Goal: Information Seeking & Learning: Find specific fact

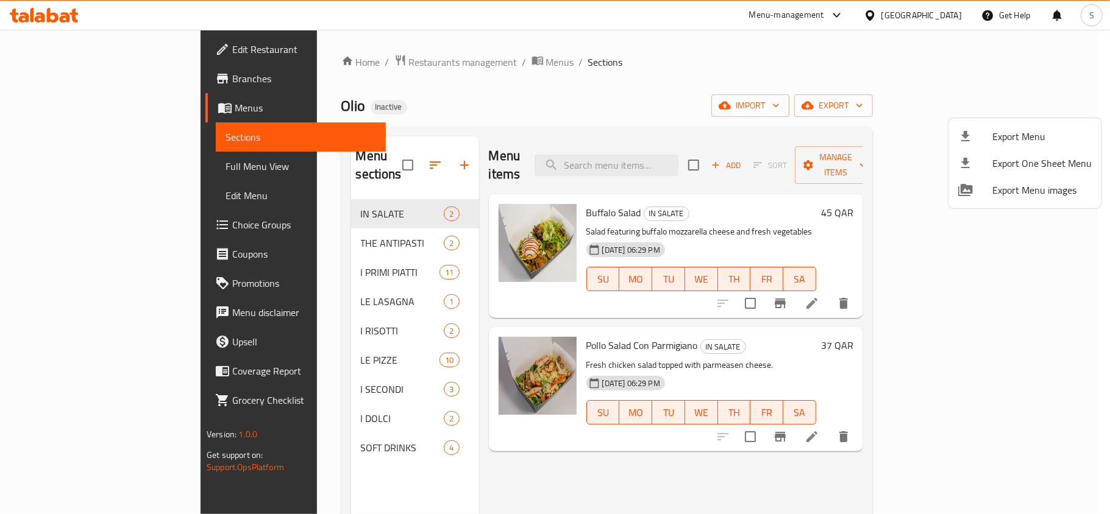
click at [948, 13] on div at bounding box center [555, 257] width 1110 height 514
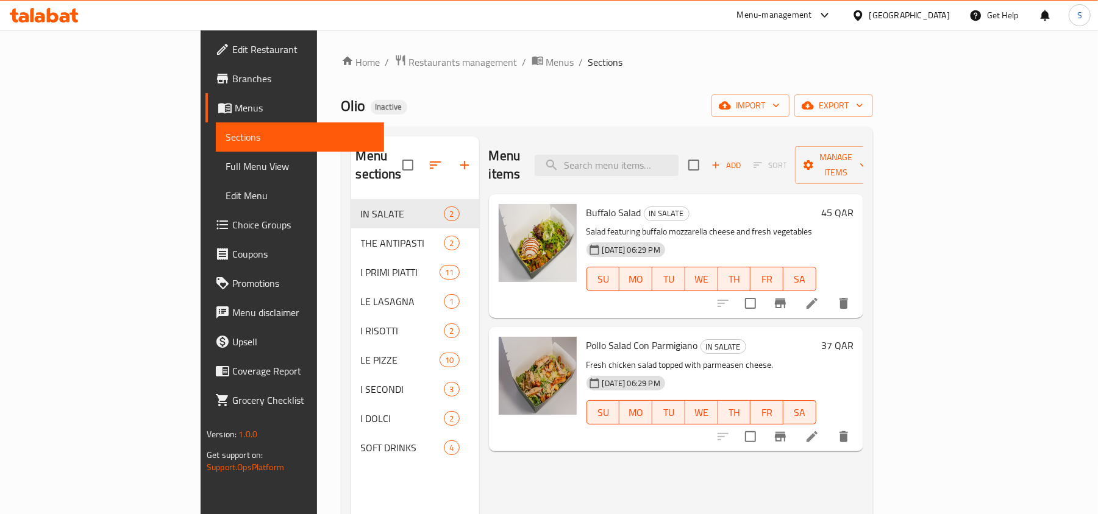
click at [938, 12] on div "Qatar" at bounding box center [909, 15] width 80 height 13
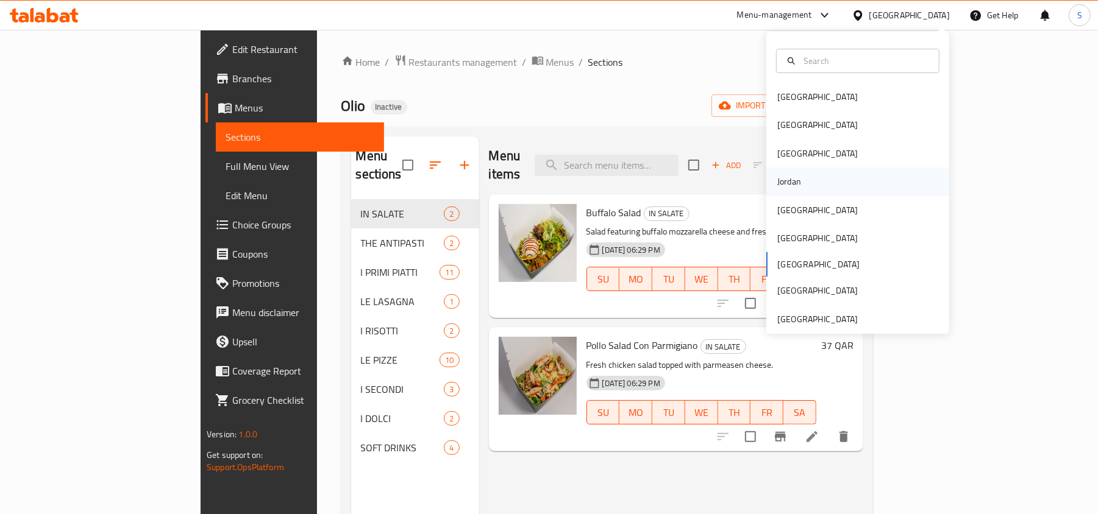
click at [786, 190] on div "Jordan" at bounding box center [788, 182] width 43 height 28
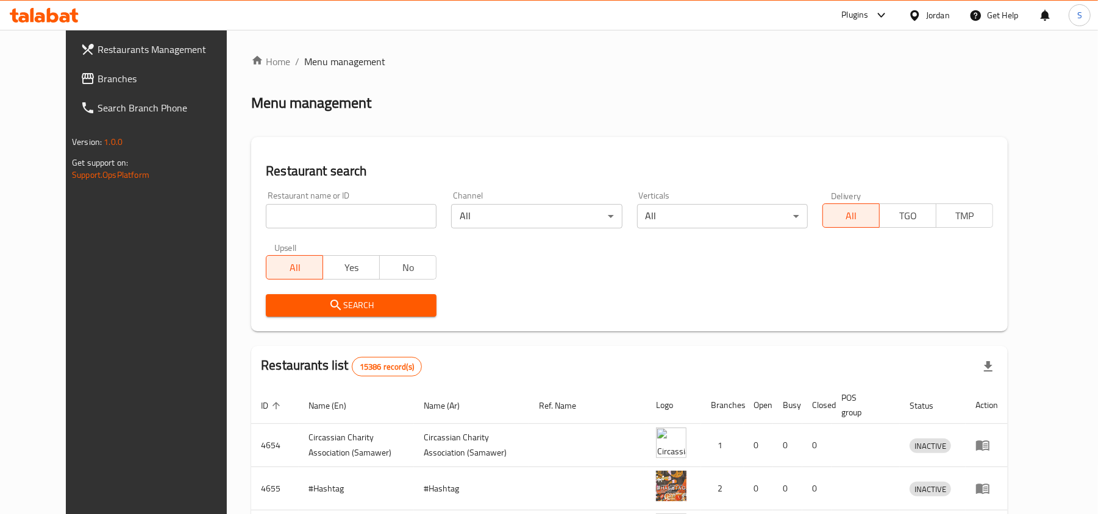
click at [98, 85] on span "Branches" at bounding box center [169, 78] width 142 height 15
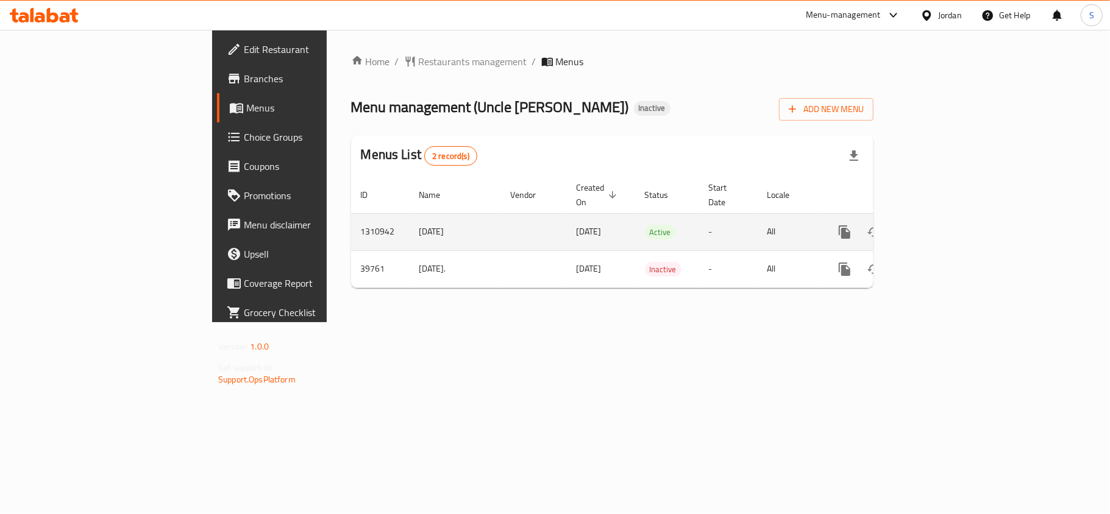
click at [940, 225] on icon "enhanced table" at bounding box center [932, 232] width 15 height 15
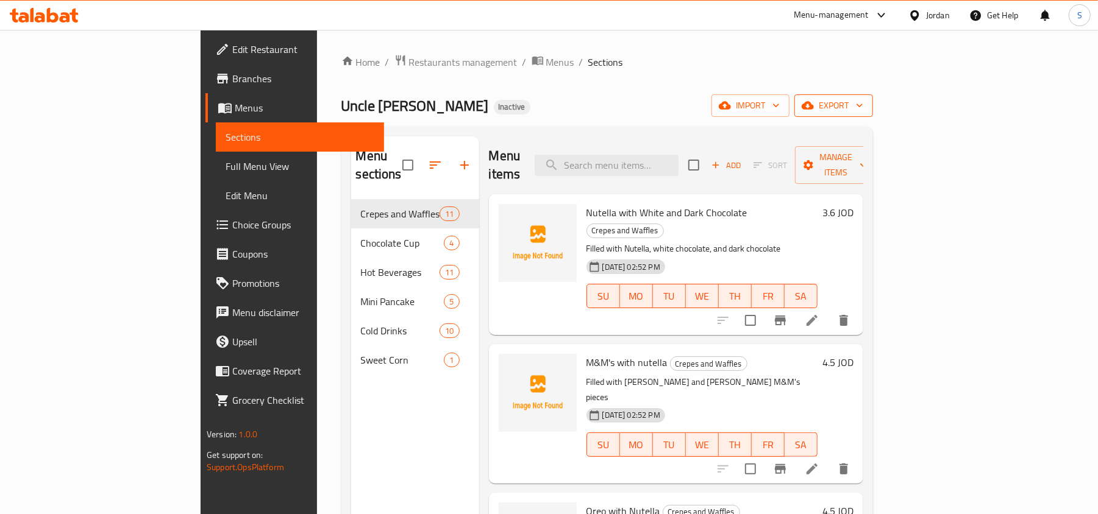
click at [863, 100] on span "export" at bounding box center [833, 105] width 59 height 15
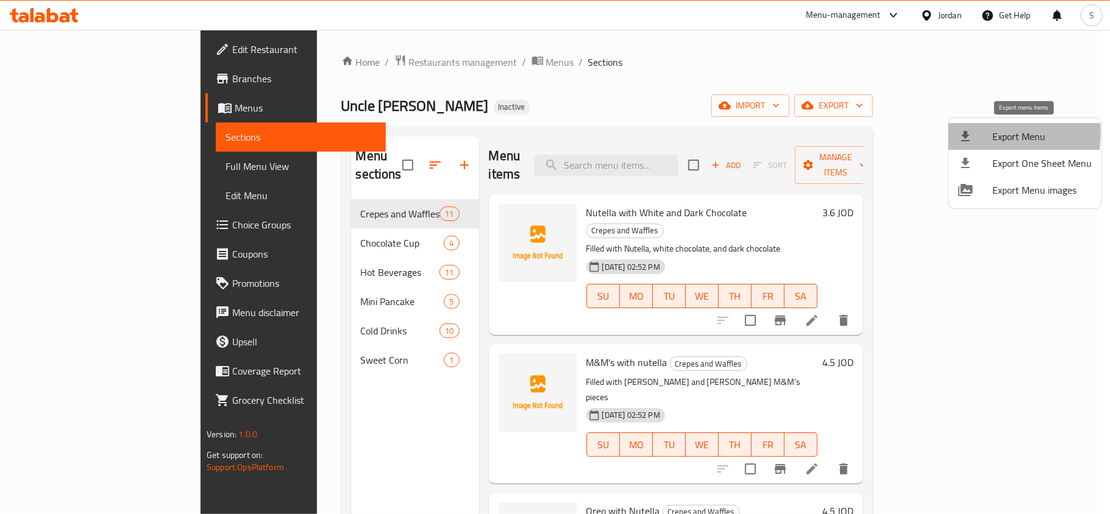
click at [968, 133] on icon at bounding box center [965, 136] width 15 height 15
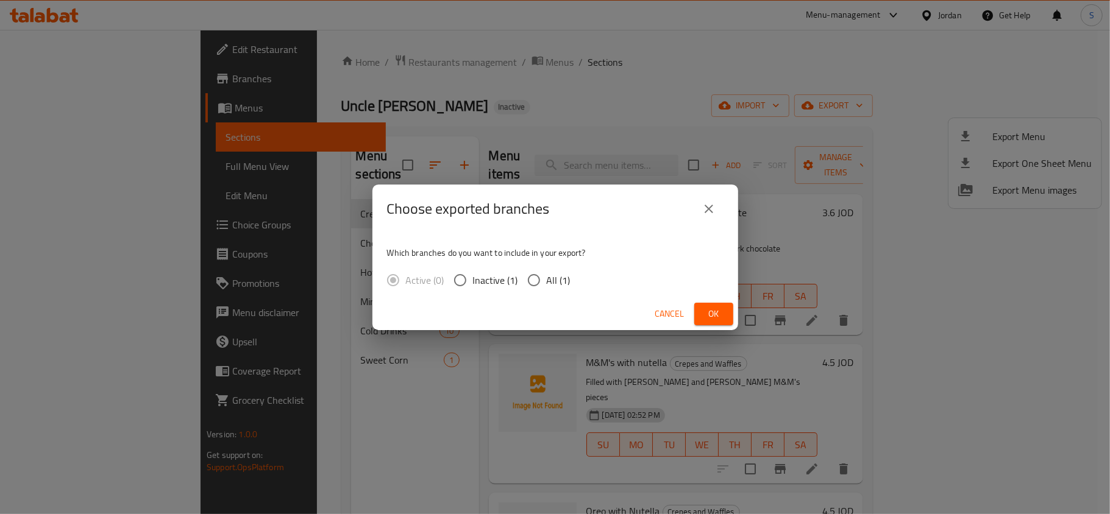
click at [530, 281] on input "All (1)" at bounding box center [534, 281] width 26 height 26
radio input "true"
click at [718, 308] on span "Ok" at bounding box center [714, 314] width 20 height 15
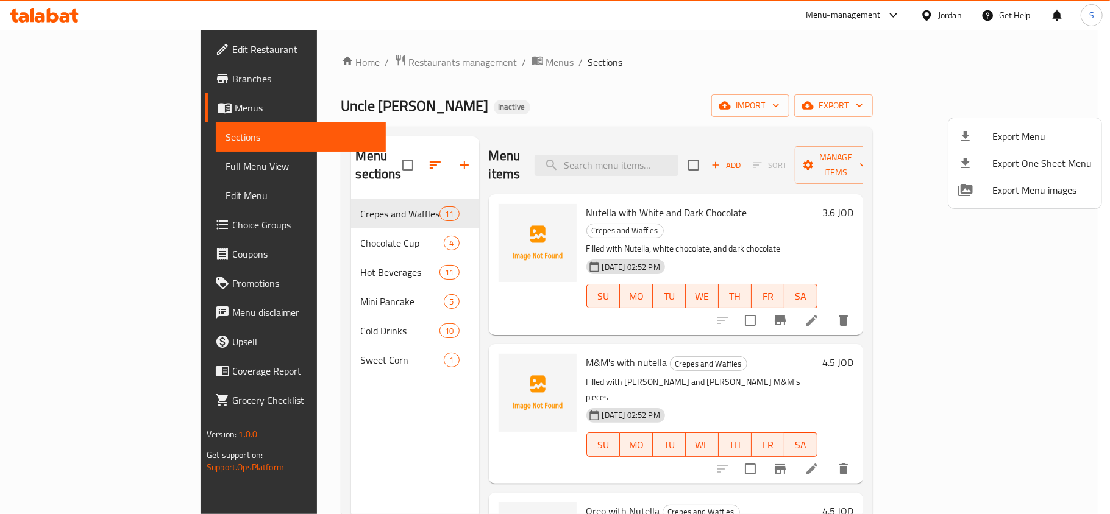
click at [312, 198] on div at bounding box center [555, 257] width 1110 height 514
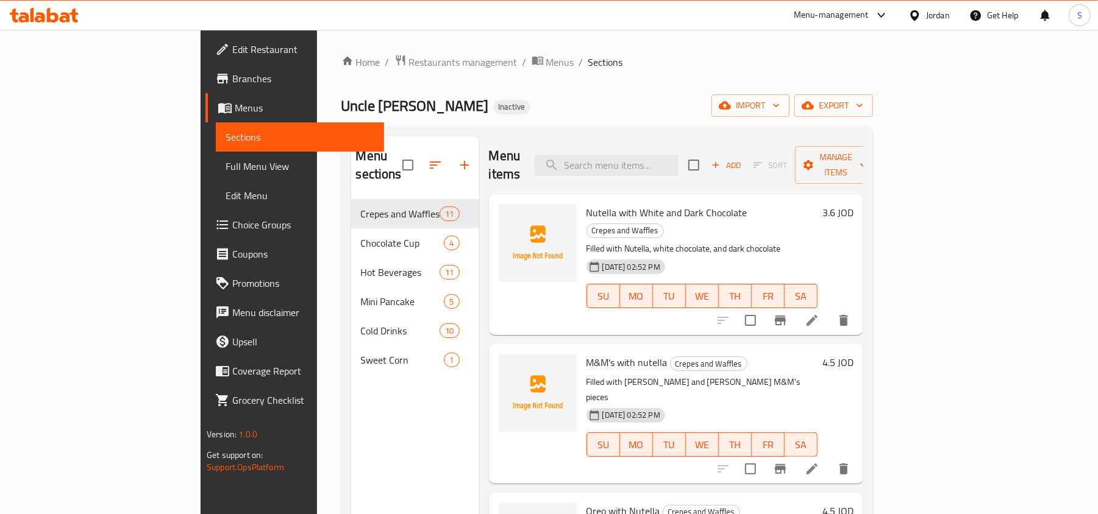
drag, startPoint x: 87, startPoint y: 163, endPoint x: 112, endPoint y: 176, distance: 28.3
click at [225, 163] on span "Full Menu View" at bounding box center [299, 166] width 149 height 15
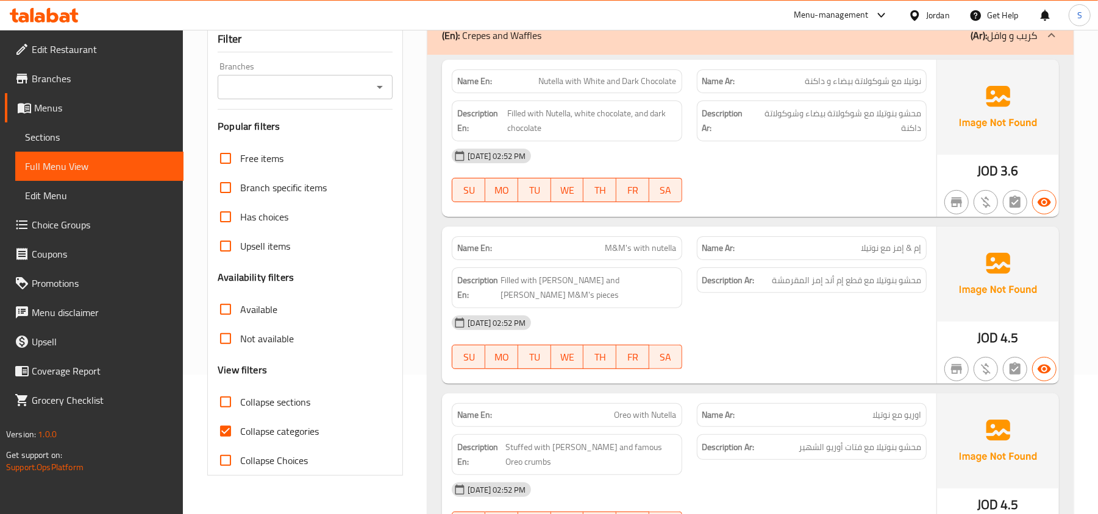
scroll to position [162, 0]
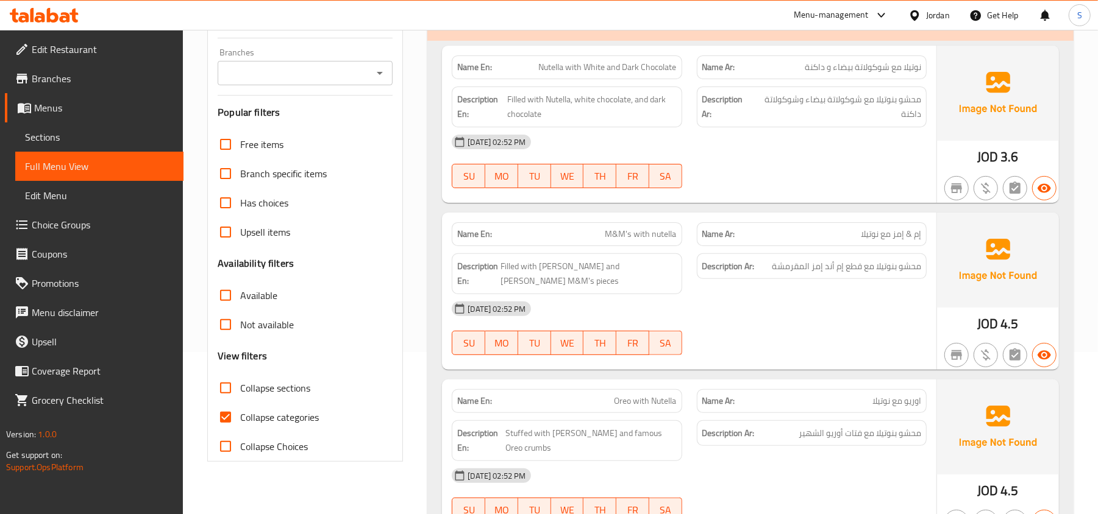
click at [245, 410] on span "Collapse categories" at bounding box center [279, 417] width 79 height 15
click at [240, 410] on input "Collapse categories" at bounding box center [225, 417] width 29 height 29
checkbox input "false"
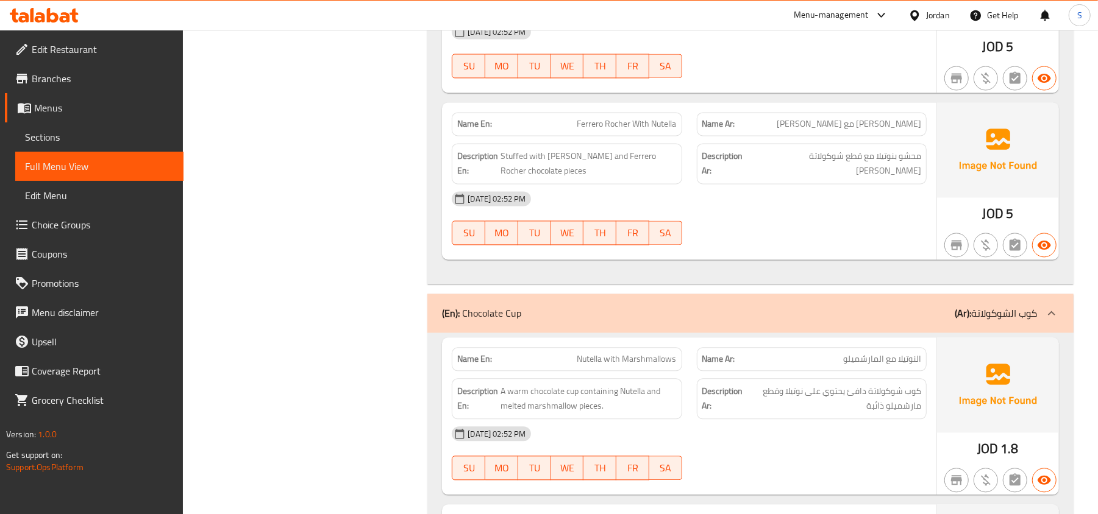
scroll to position [1706, 0]
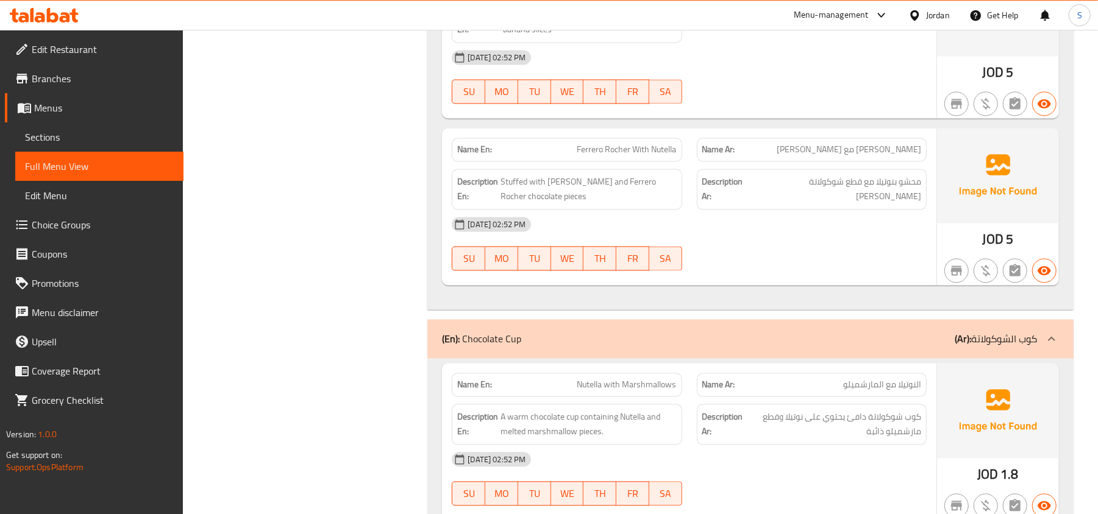
click at [107, 133] on span "Sections" at bounding box center [99, 137] width 149 height 15
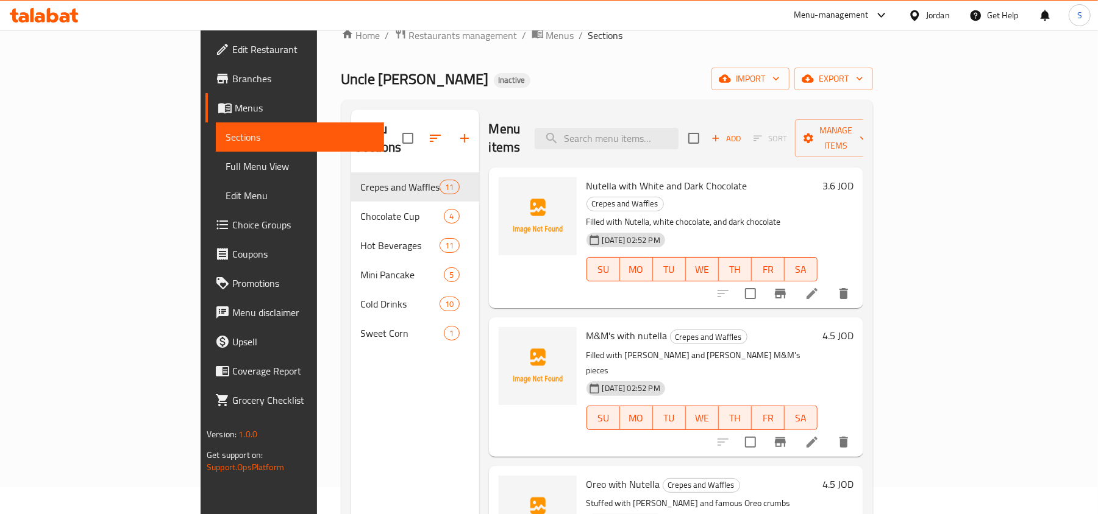
scroll to position [9, 0]
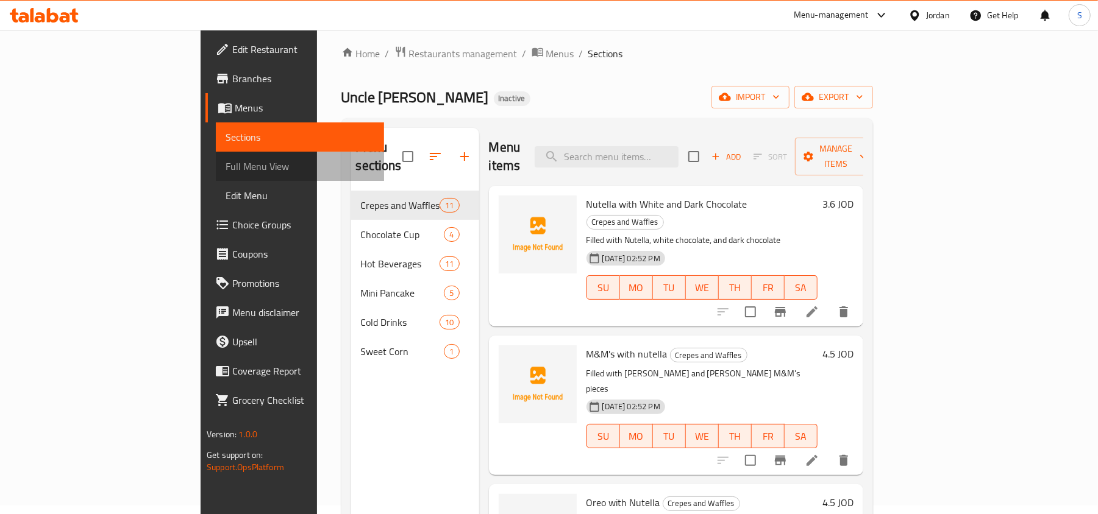
click at [225, 171] on span "Full Menu View" at bounding box center [299, 166] width 149 height 15
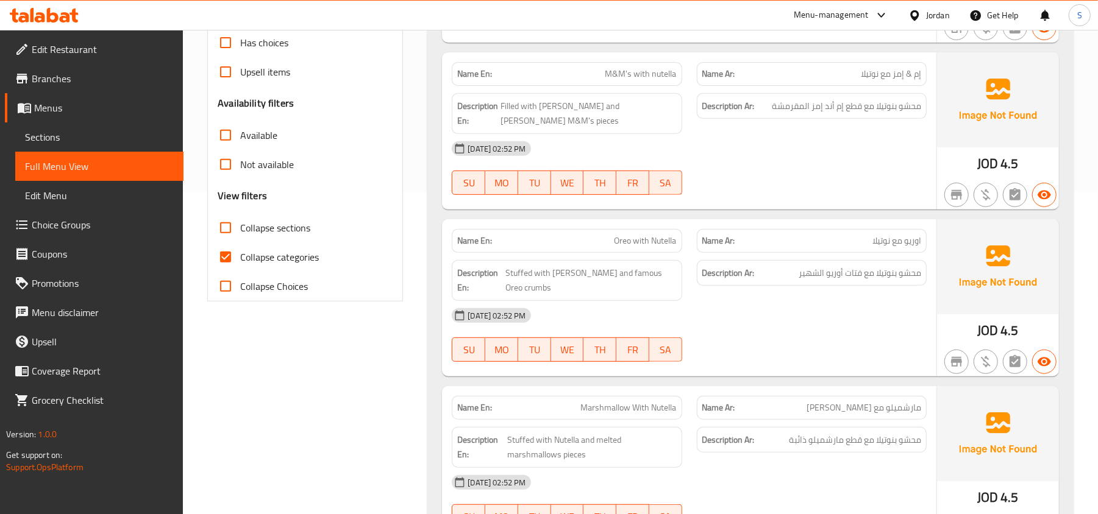
scroll to position [334, 0]
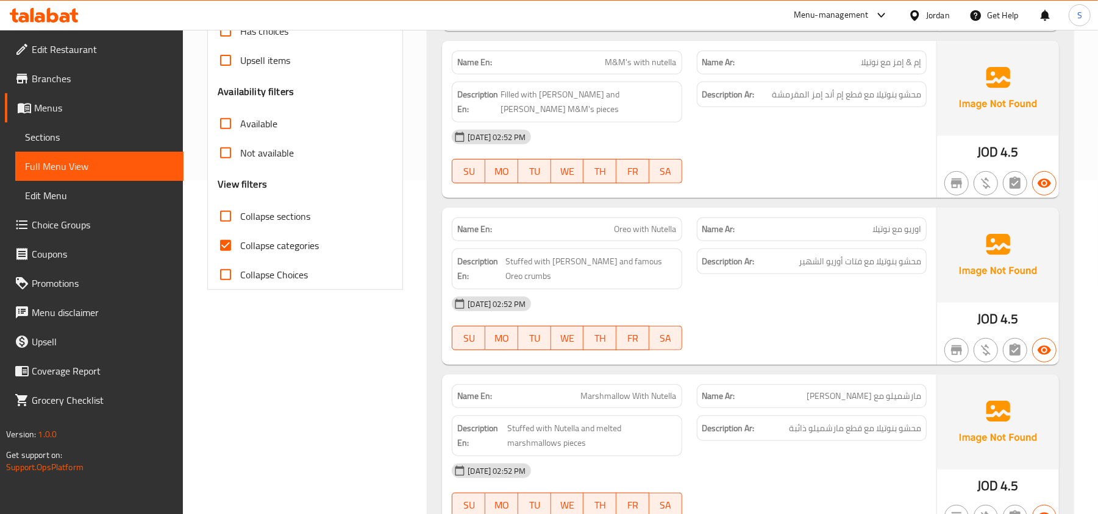
click at [273, 236] on label "Collapse categories" at bounding box center [265, 245] width 108 height 29
click at [240, 236] on input "Collapse categories" at bounding box center [225, 245] width 29 height 29
checkbox input "false"
click at [269, 218] on span "Collapse sections" at bounding box center [275, 216] width 70 height 15
click at [240, 218] on input "Collapse sections" at bounding box center [225, 216] width 29 height 29
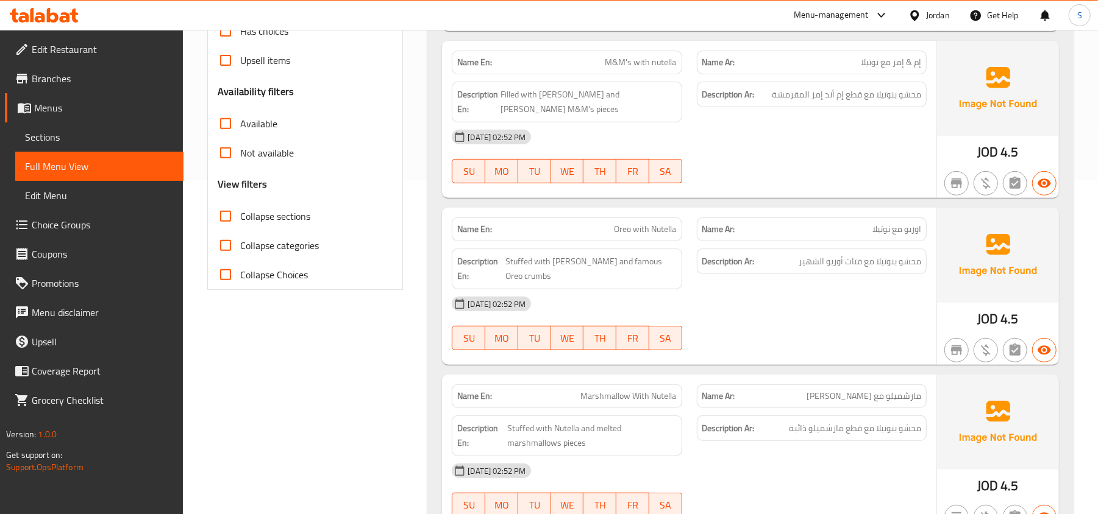
checkbox input "true"
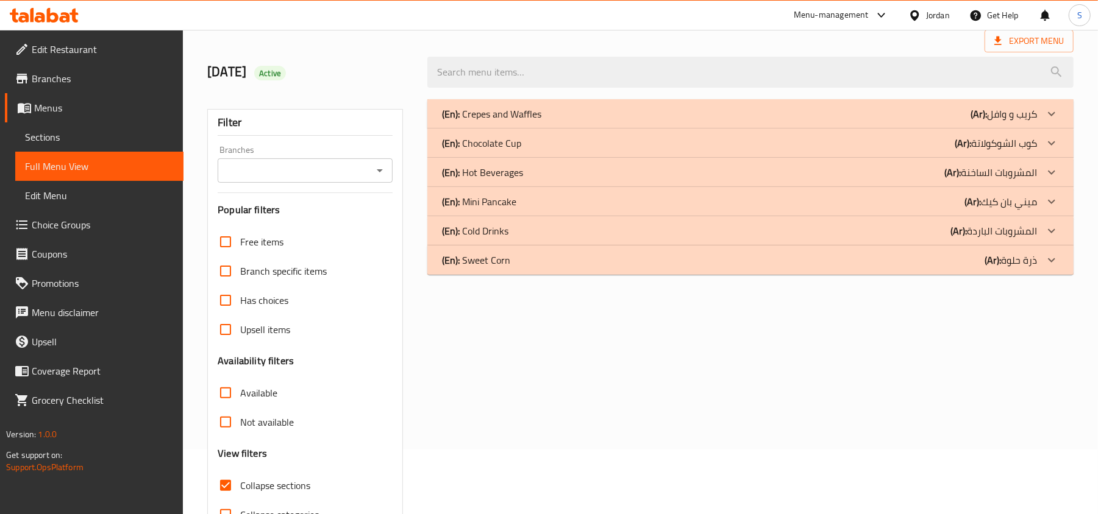
scroll to position [0, 0]
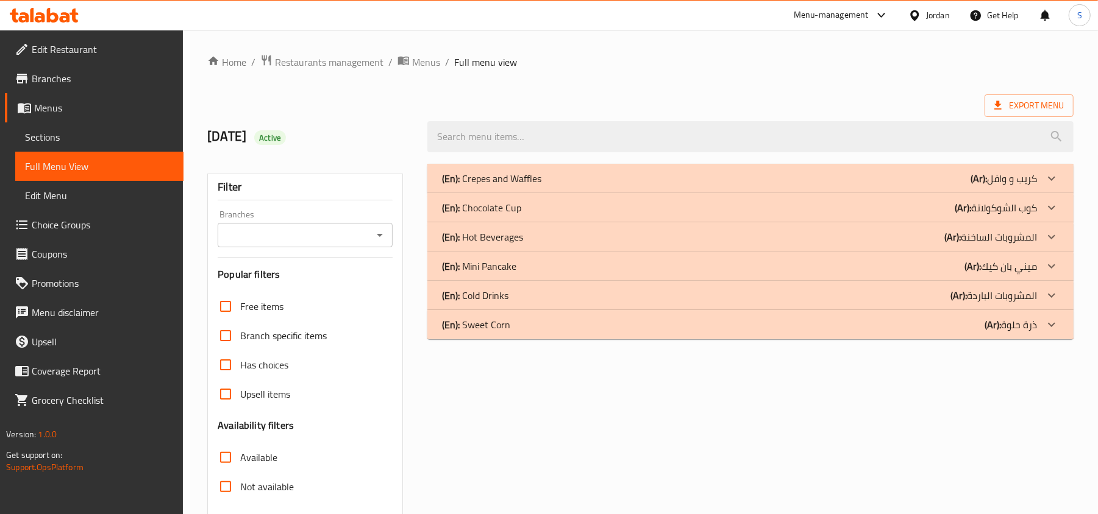
click at [986, 210] on p "(Ar): كوب الشوكولاتة" at bounding box center [995, 207] width 82 height 15
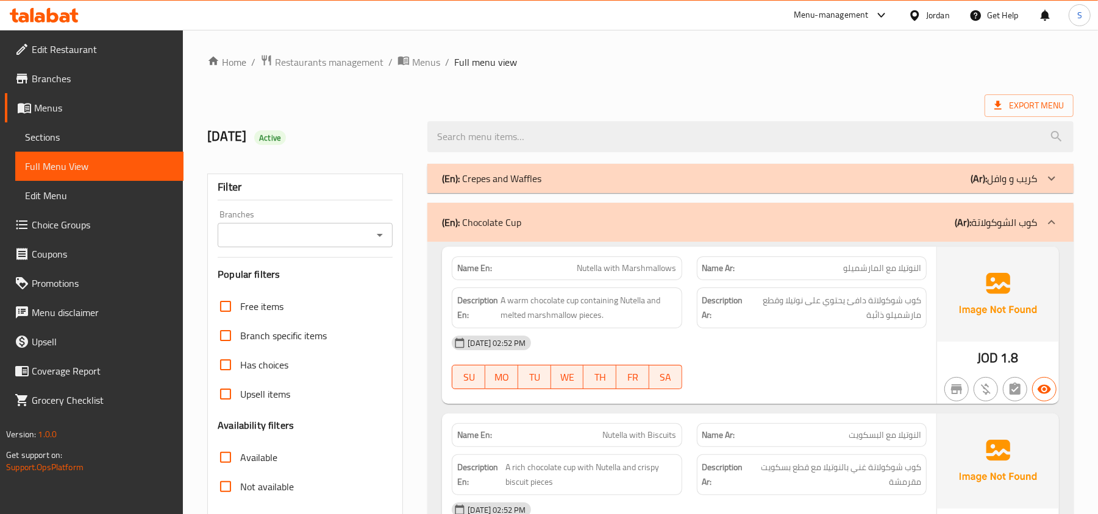
click at [988, 186] on p "(Ar): كريب و وافل" at bounding box center [1003, 178] width 66 height 15
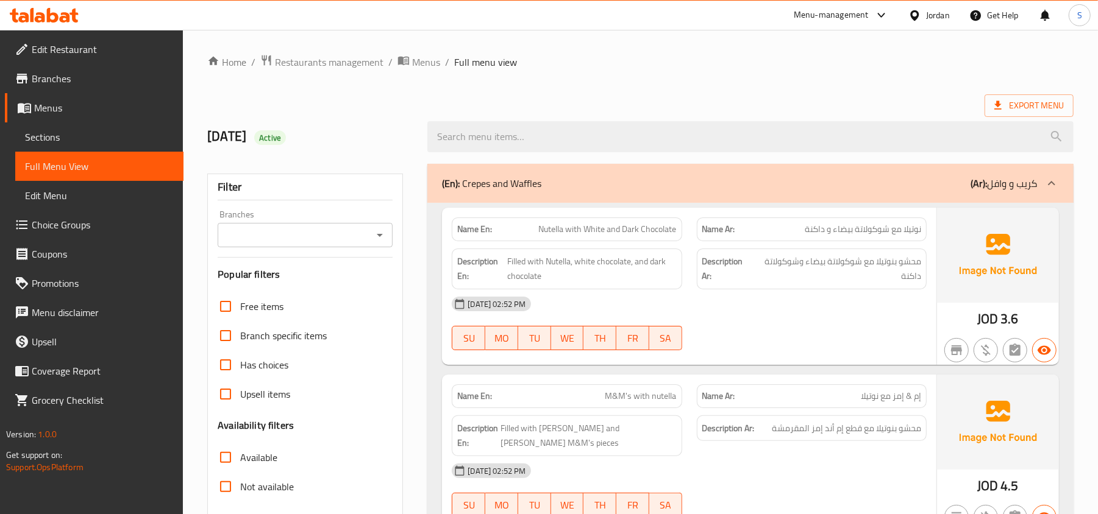
click at [625, 64] on ol "Home / Restaurants management / Menus / Full menu view" at bounding box center [640, 62] width 866 height 16
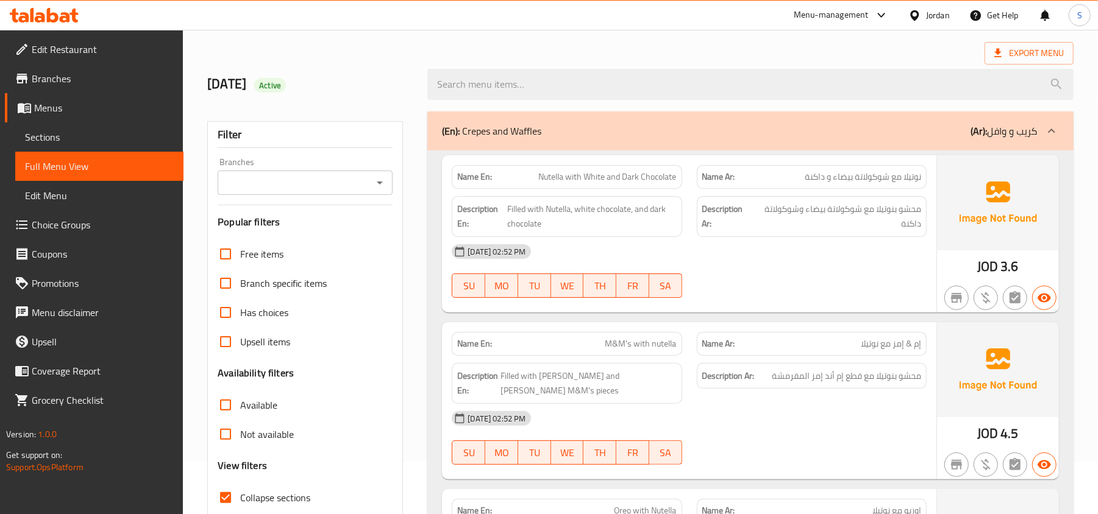
scroll to position [81, 0]
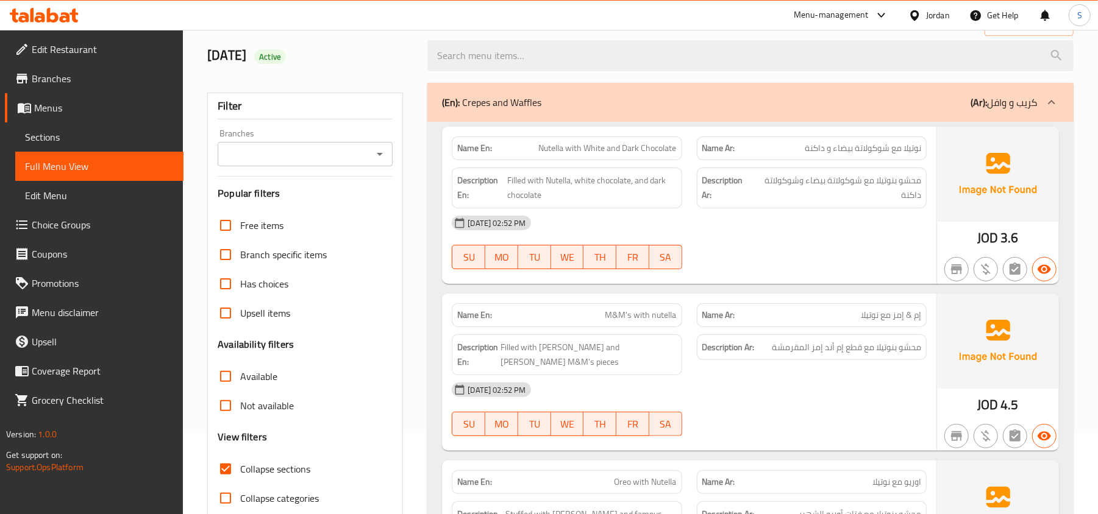
click at [554, 140] on div "Name En: Nutella with White and Dark Chocolate" at bounding box center [567, 149] width 230 height 24
copy span "Nutella with White and Dark Chocolate"
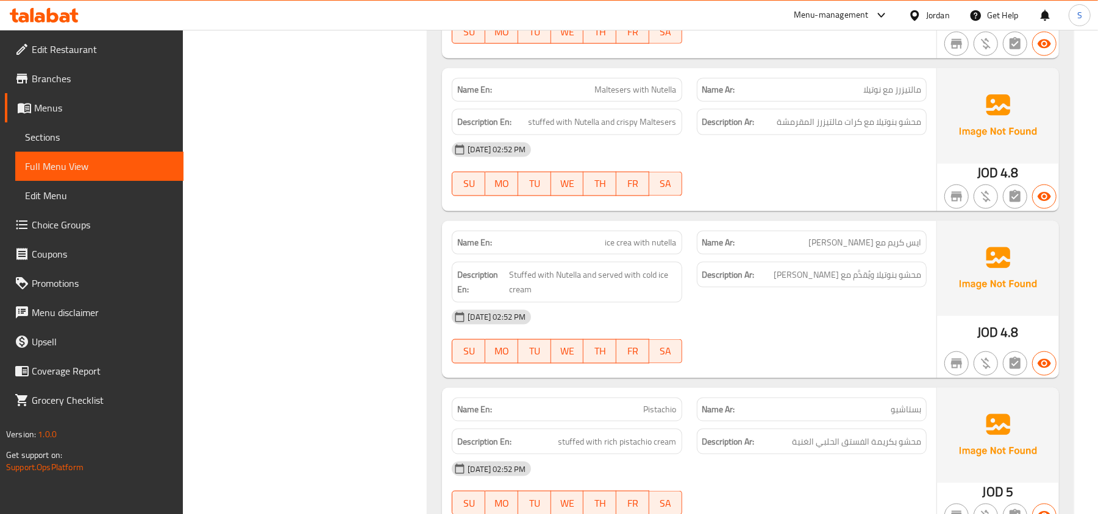
scroll to position [1137, 0]
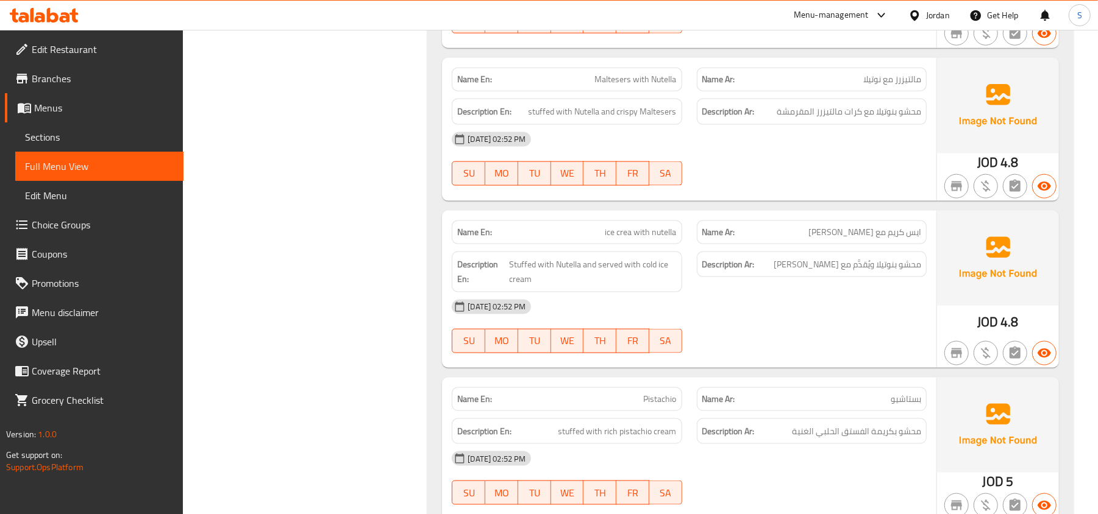
click at [635, 226] on span "ice crea with nutella" at bounding box center [640, 232] width 71 height 13
copy span "ice crea with nutella"
click at [769, 424] on h6 "Description Ar: محشو بكريمة الفستق الحلبي الغنية" at bounding box center [811, 431] width 219 height 15
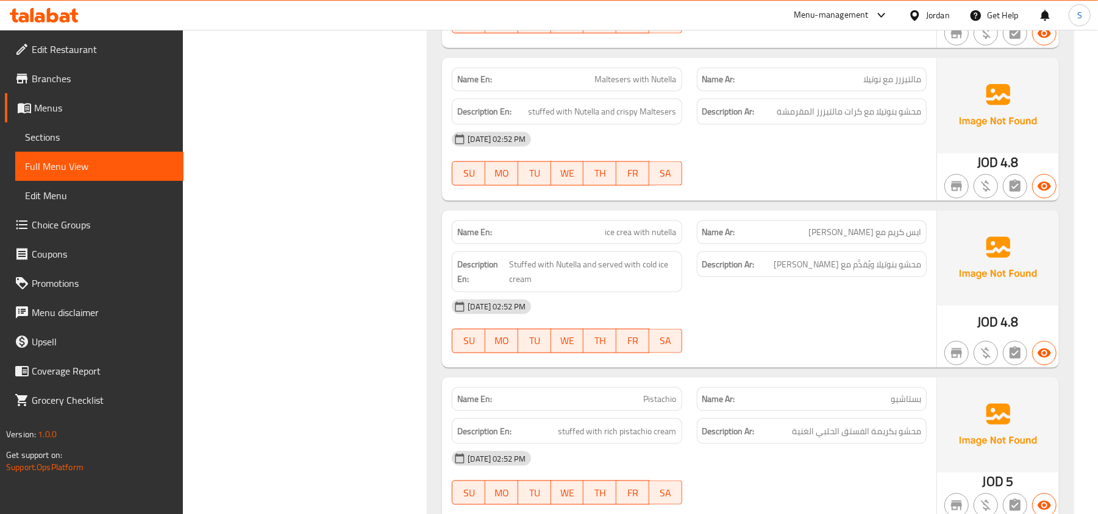
click at [632, 226] on span "ice crea with nutella" at bounding box center [640, 232] width 71 height 13
drag, startPoint x: 644, startPoint y: 203, endPoint x: 587, endPoint y: 274, distance: 90.7
click at [587, 293] on div "[DATE] 02:52 PM" at bounding box center [688, 307] width 489 height 29
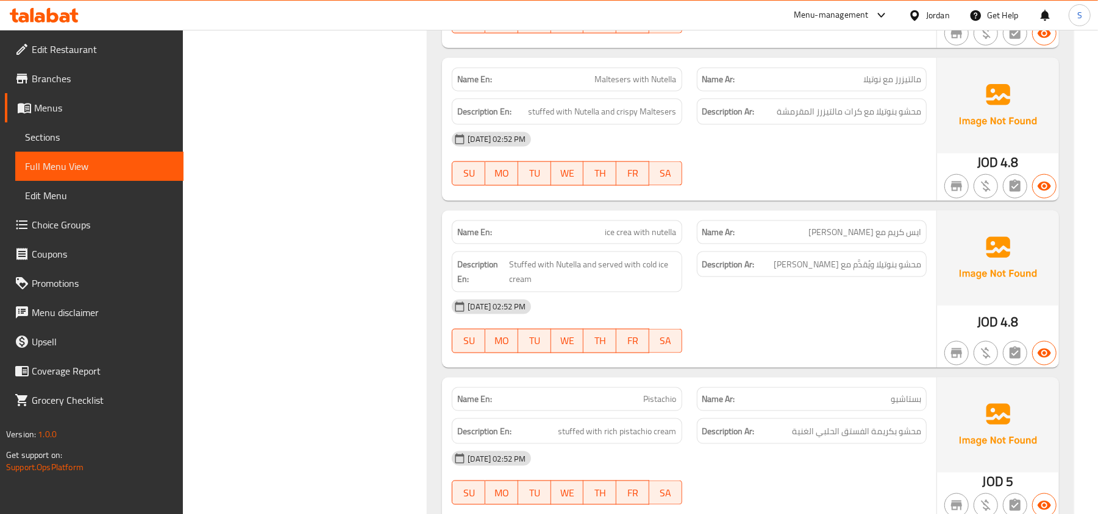
click at [773, 294] on div "[DATE] 02:52 PM" at bounding box center [688, 307] width 489 height 29
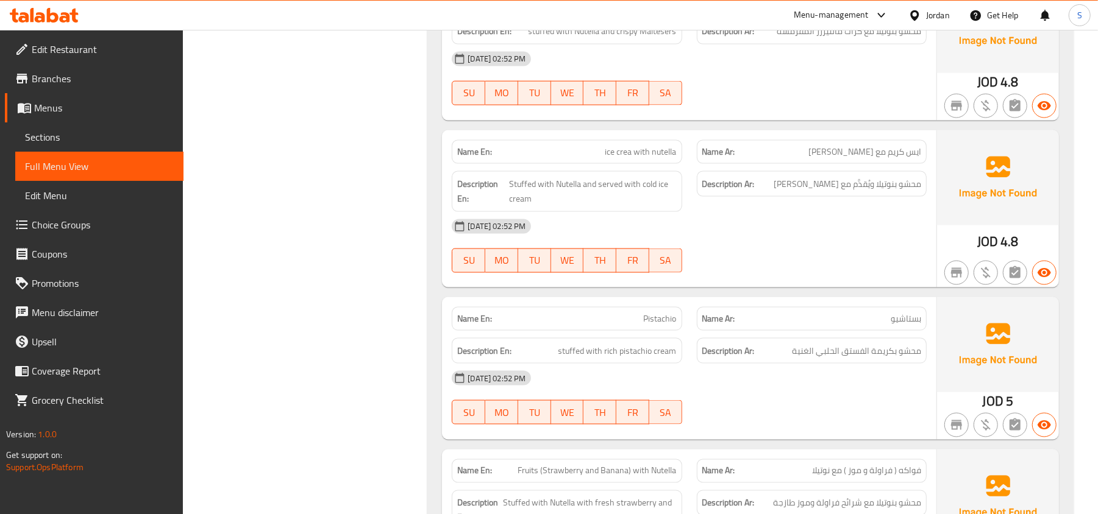
scroll to position [1219, 0]
drag, startPoint x: 868, startPoint y: 327, endPoint x: 840, endPoint y: 392, distance: 71.8
click at [817, 342] on span "محشو بكريمة الفستق الحلبي الغنية" at bounding box center [856, 349] width 129 height 15
copy span "الفستق الحلبي"
click at [652, 311] on span "Pistachio" at bounding box center [660, 317] width 33 height 13
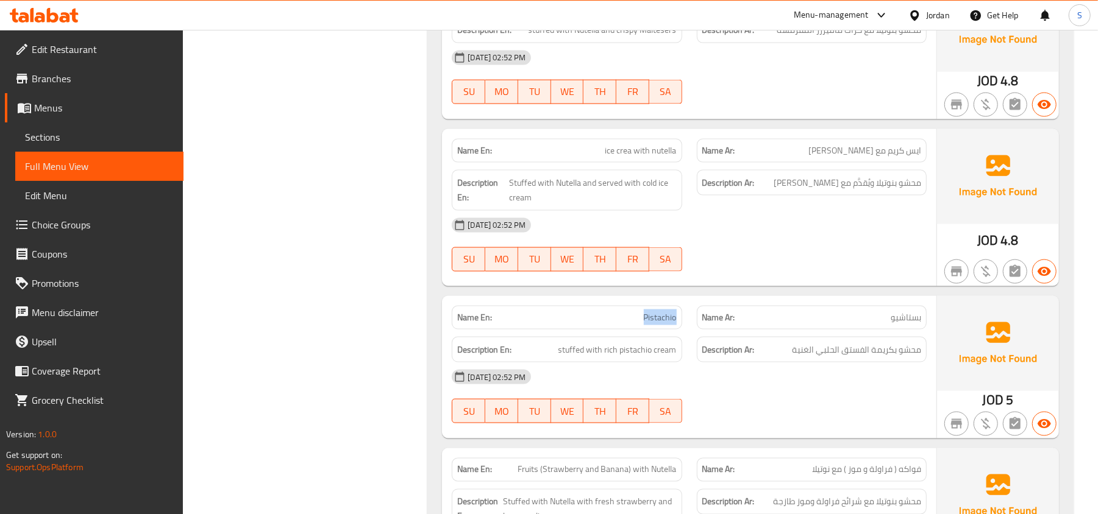
click at [652, 311] on span "Pistachio" at bounding box center [660, 317] width 33 height 13
copy span "Pistachio"
click at [751, 363] on div "[DATE] 02:52 PM" at bounding box center [688, 377] width 489 height 29
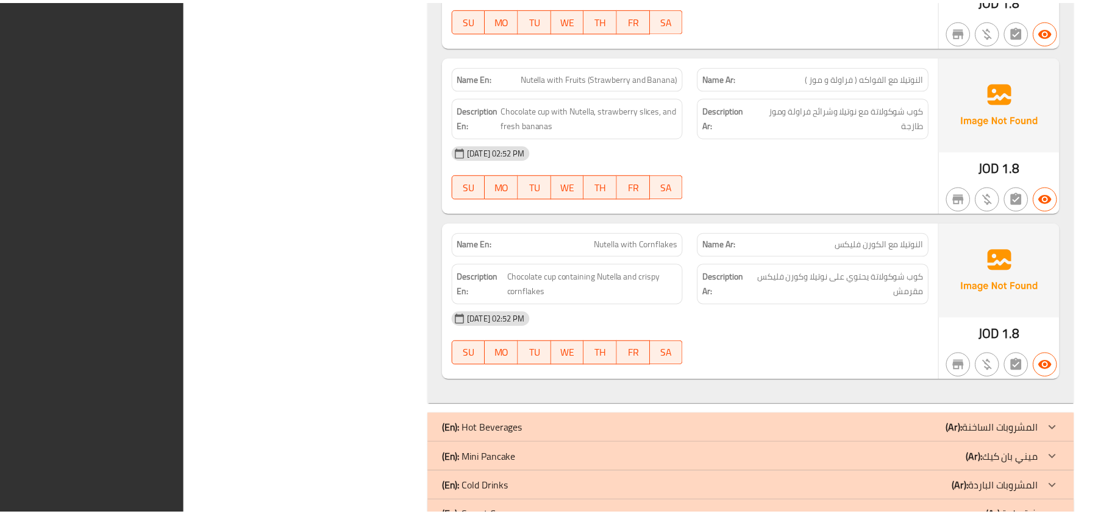
scroll to position [2355, 0]
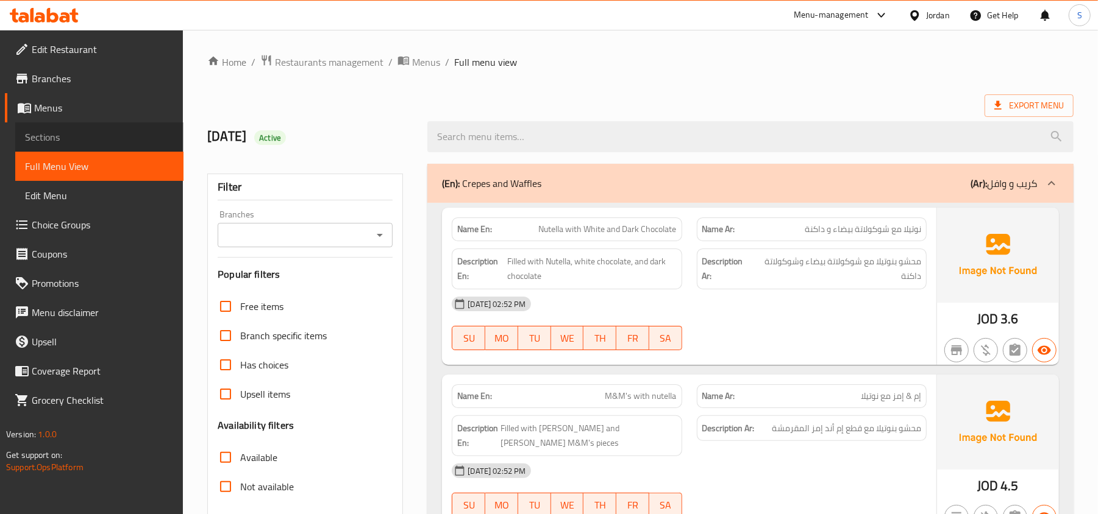
click at [61, 137] on span "Sections" at bounding box center [99, 137] width 149 height 15
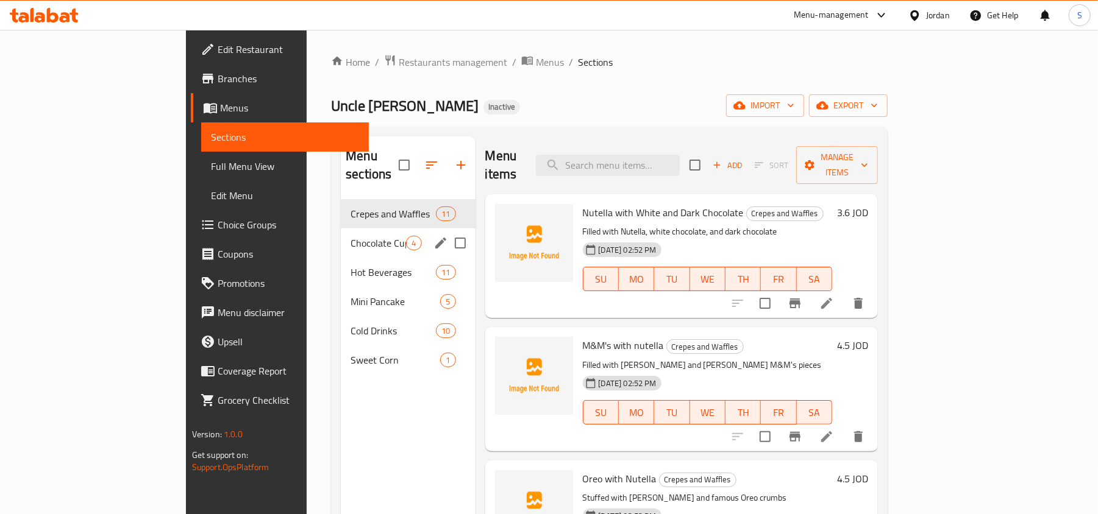
click at [350, 236] on span "Chocolate Cup" at bounding box center [377, 243] width 55 height 15
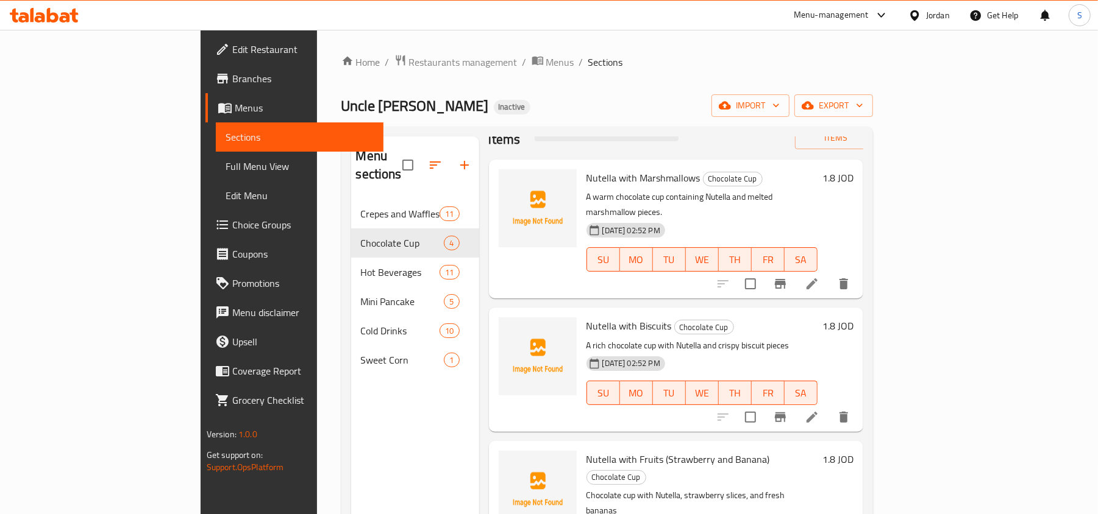
scroll to position [49, 0]
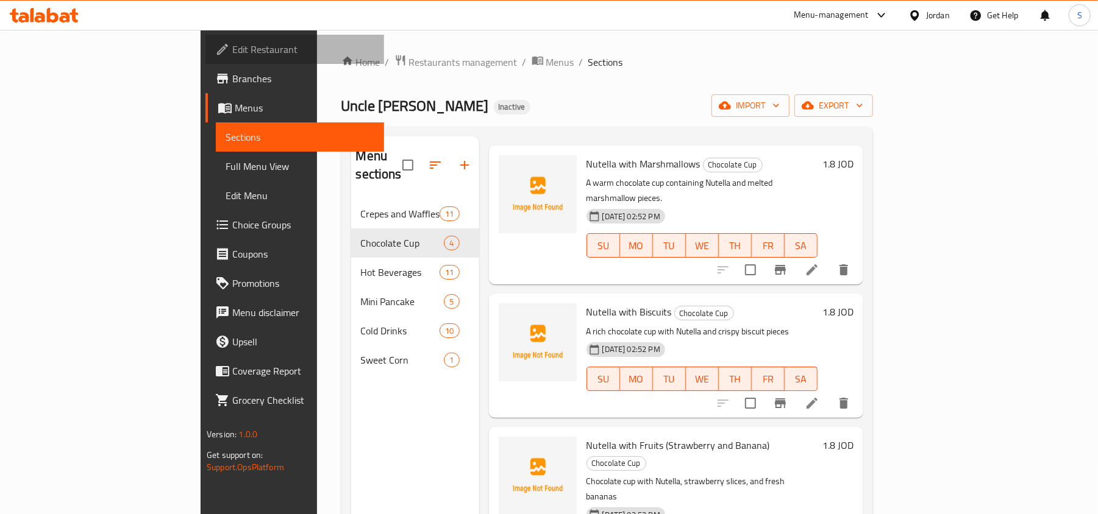
click at [205, 40] on link "Edit Restaurant" at bounding box center [294, 49] width 179 height 29
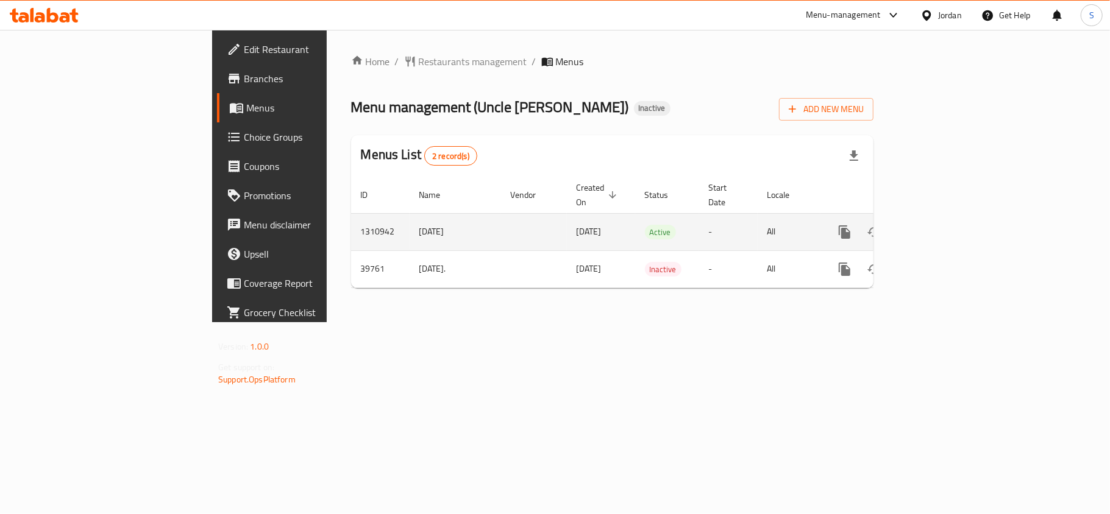
click at [940, 225] on icon "enhanced table" at bounding box center [932, 232] width 15 height 15
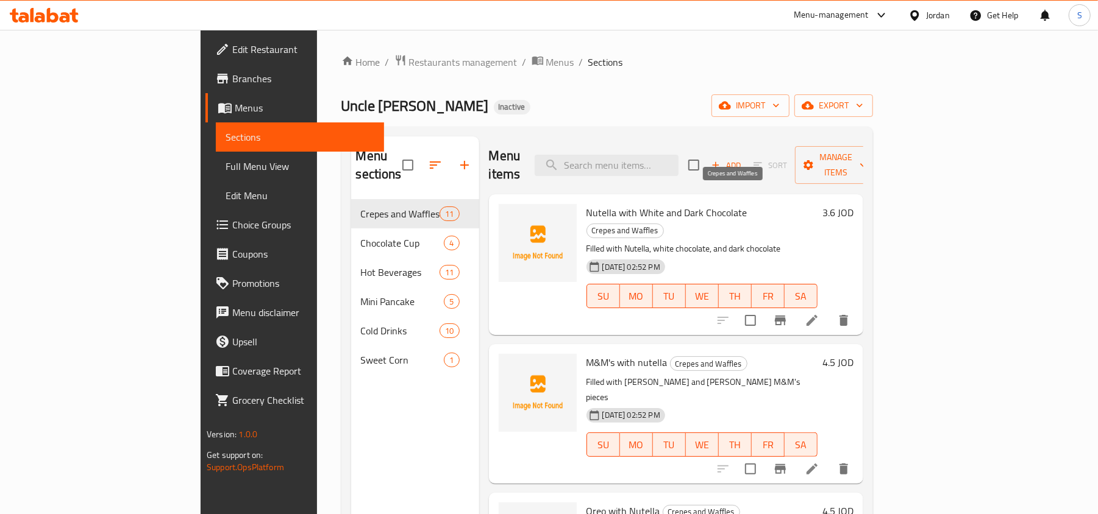
click at [663, 224] on span "Crepes and Waffles" at bounding box center [625, 231] width 76 height 14
copy span "Crepes and Waffles"
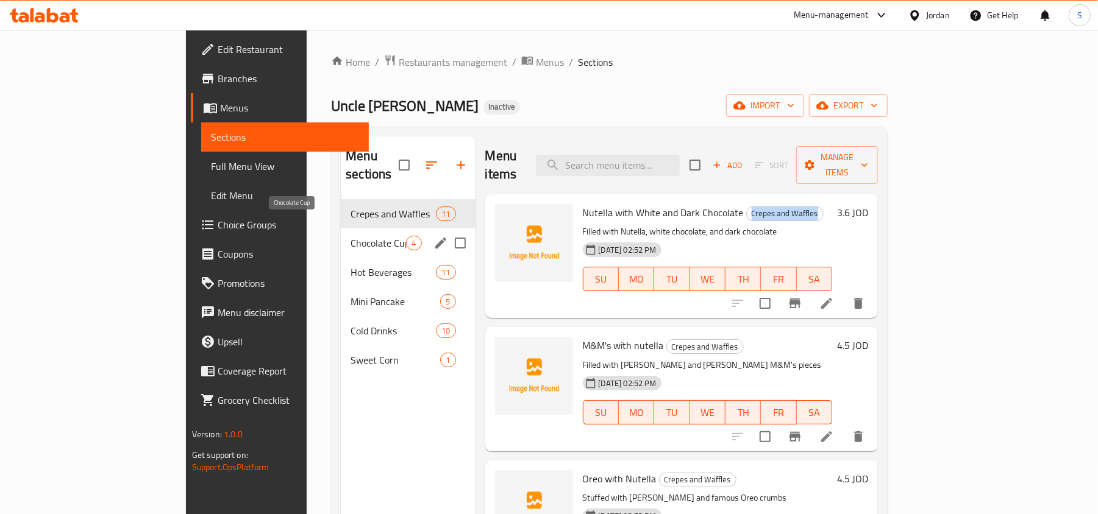
click at [350, 236] on span "Chocolate Cup" at bounding box center [377, 243] width 55 height 15
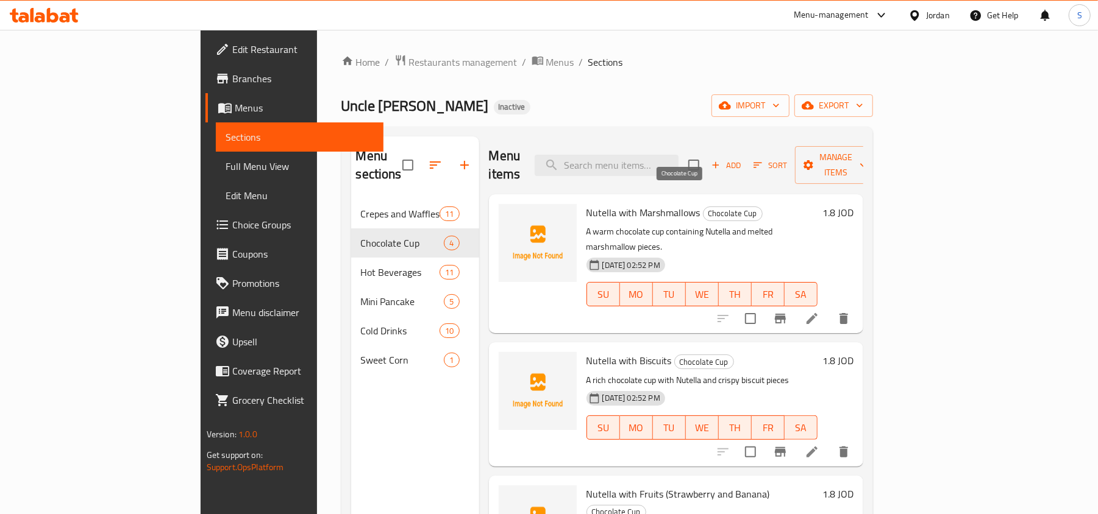
click at [703, 207] on span "Chocolate Cup" at bounding box center [732, 214] width 59 height 14
copy span "Chocolate Cup"
